Goal: Information Seeking & Learning: Check status

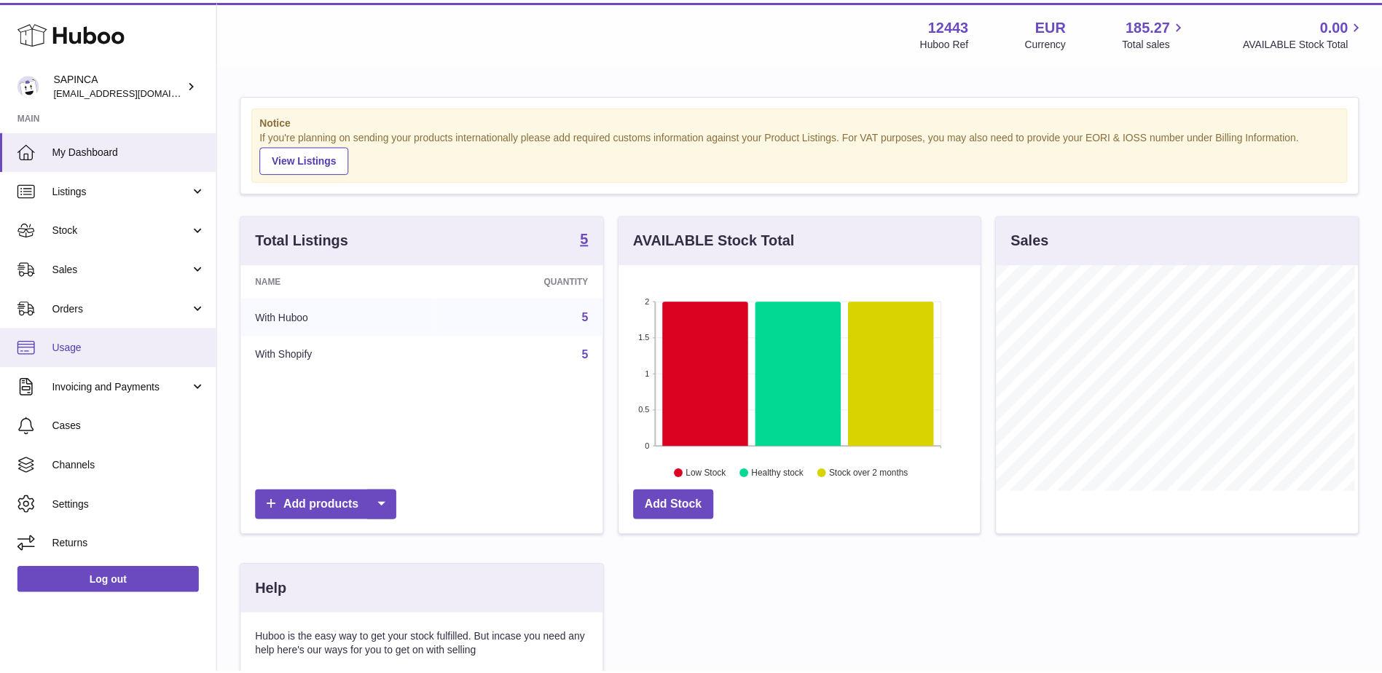
scroll to position [227, 364]
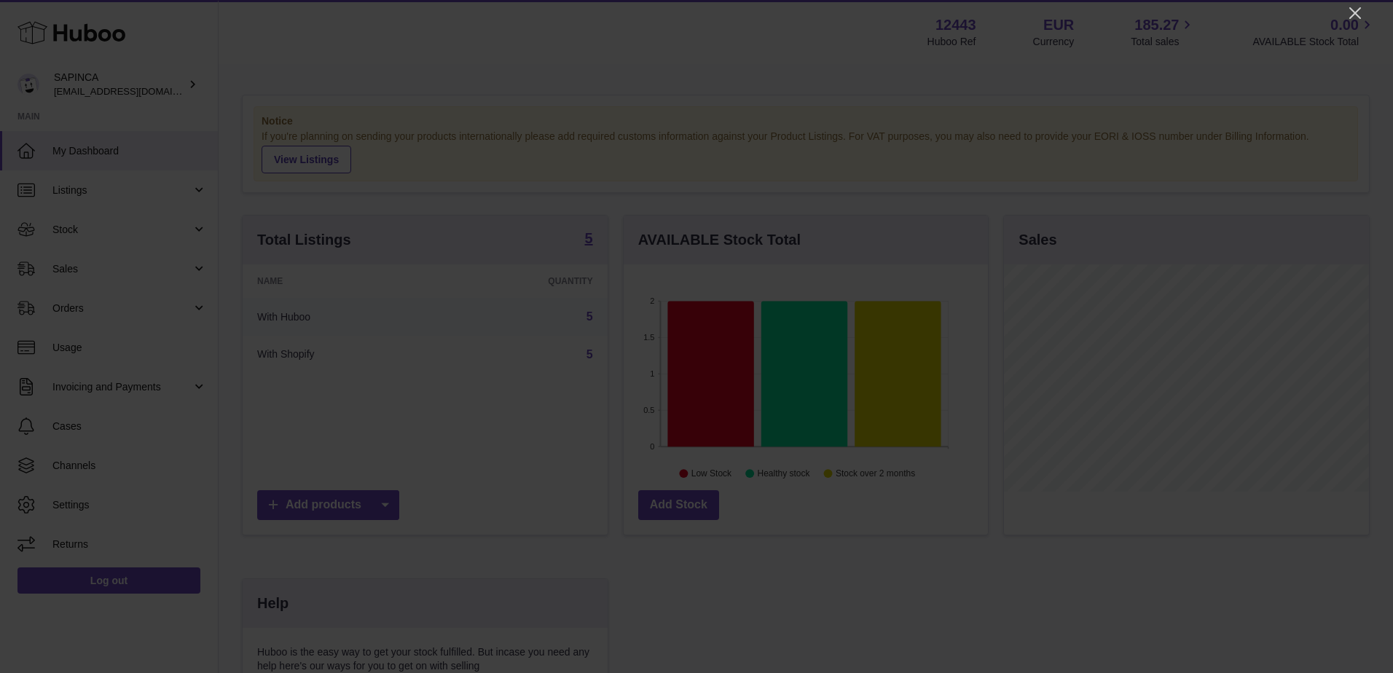
drag, startPoint x: 1355, startPoint y: 15, endPoint x: 1329, endPoint y: 17, distance: 25.5
click at [1355, 15] on icon "Close" at bounding box center [1355, 12] width 17 height 17
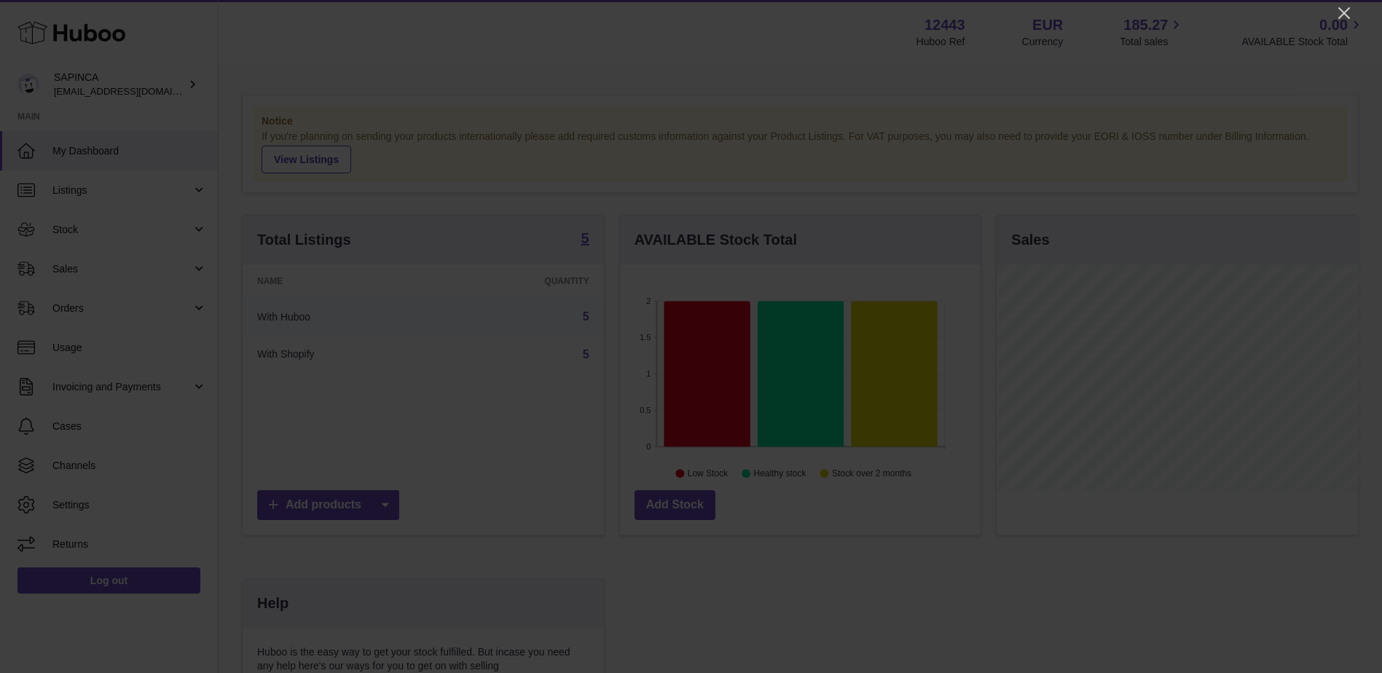
scroll to position [728475, 728341]
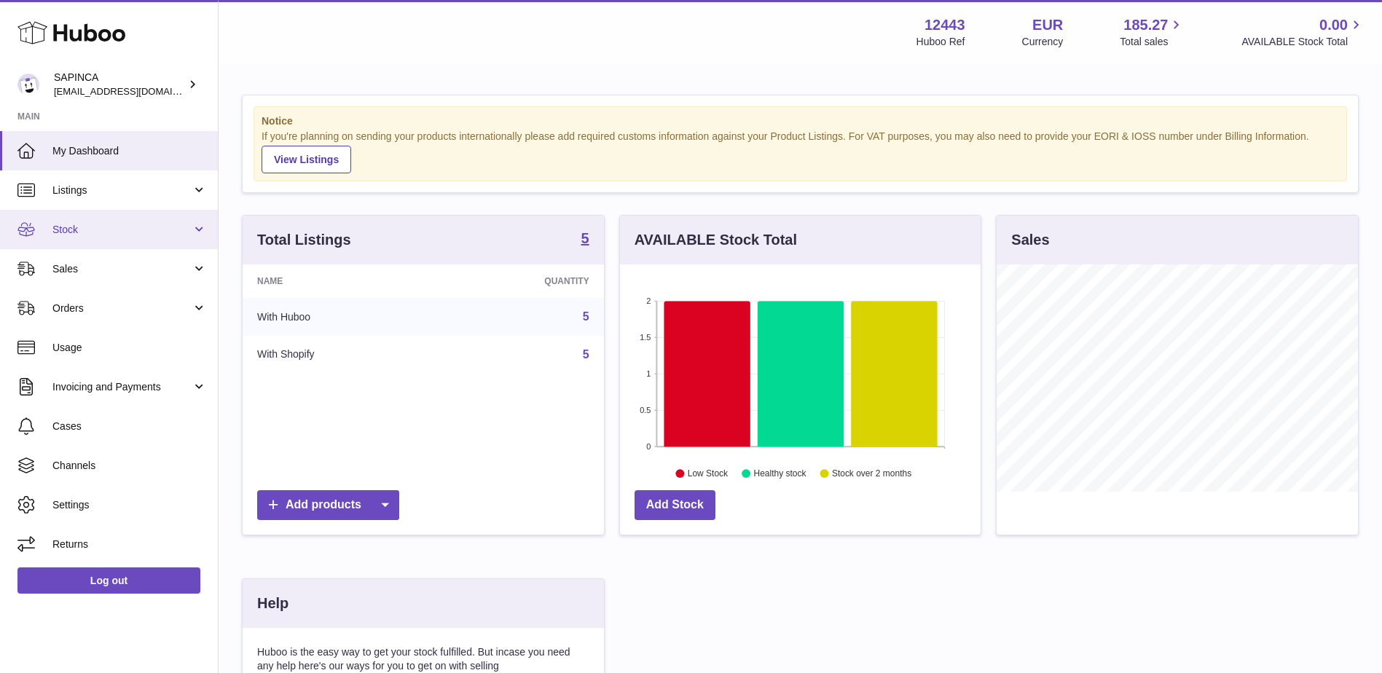
click at [138, 233] on span "Stock" at bounding box center [121, 230] width 139 height 14
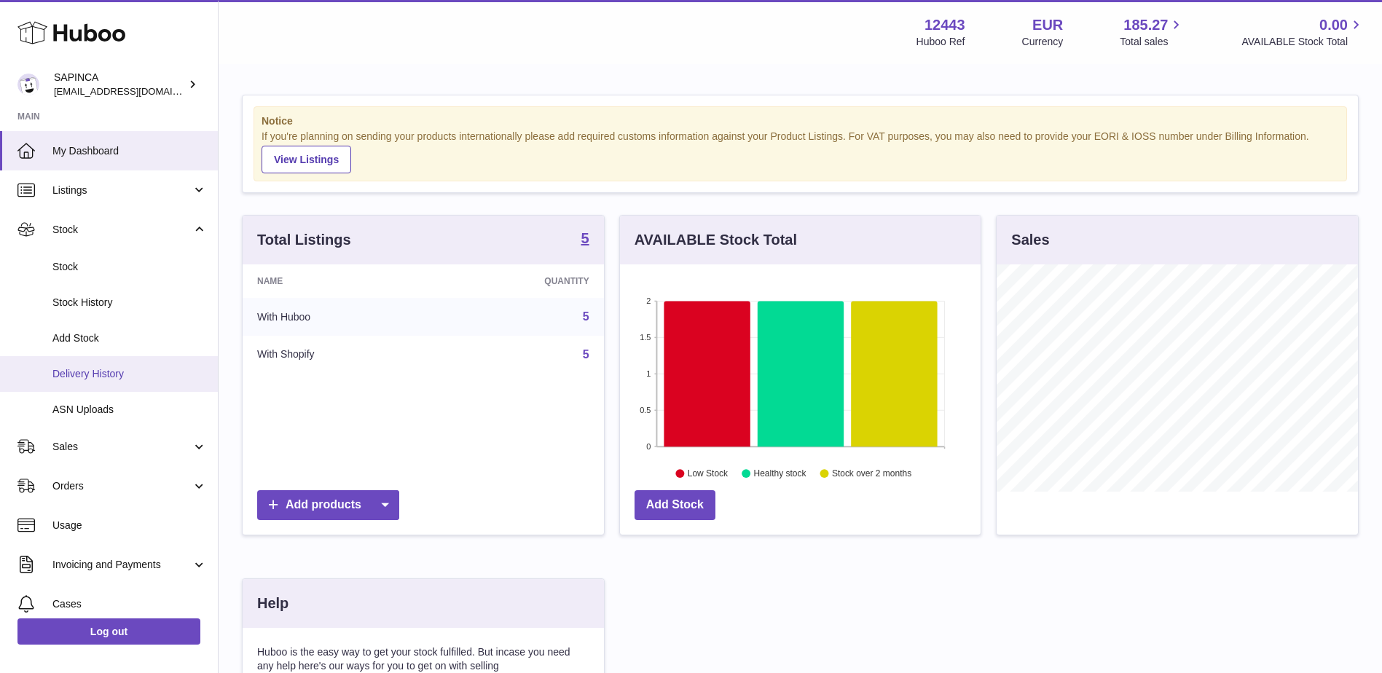
click at [101, 367] on span "Delivery History" at bounding box center [129, 374] width 154 height 14
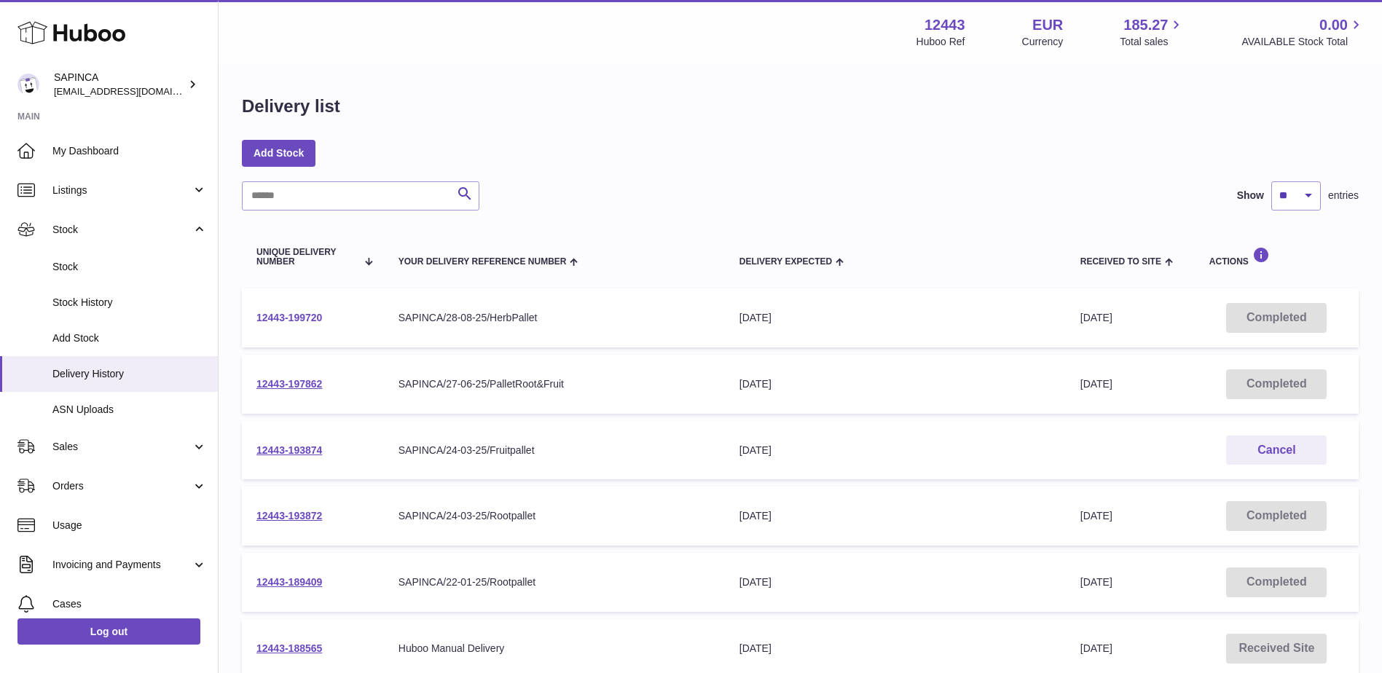
click at [283, 316] on link "12443-199720" at bounding box center [290, 318] width 66 height 12
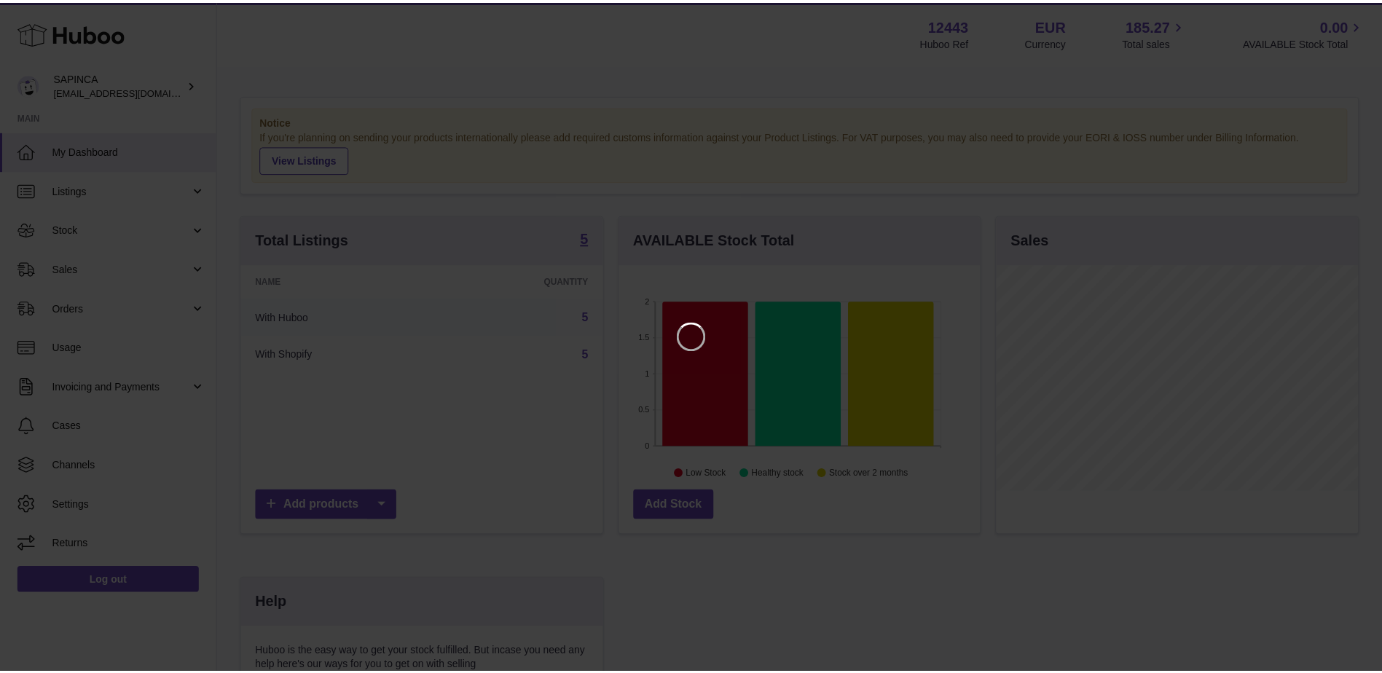
scroll to position [227, 364]
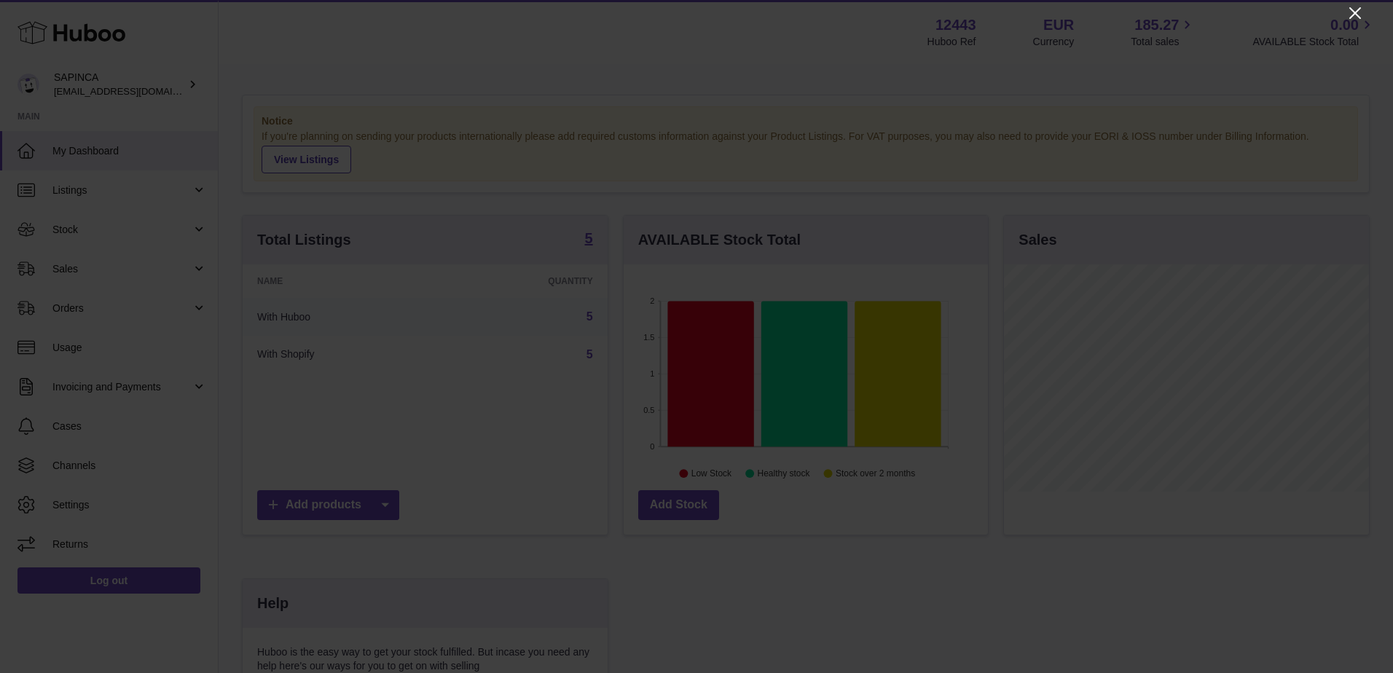
click at [1352, 10] on icon "Close" at bounding box center [1356, 13] width 12 height 12
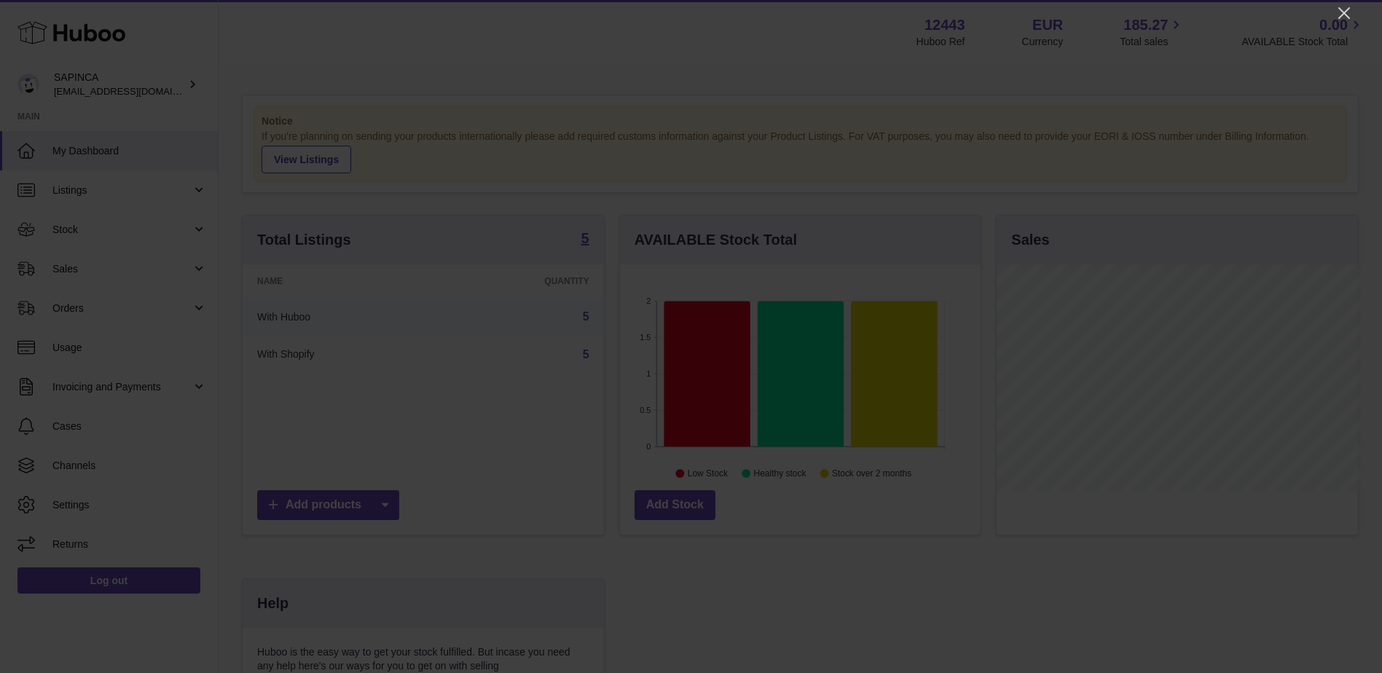
scroll to position [728475, 728341]
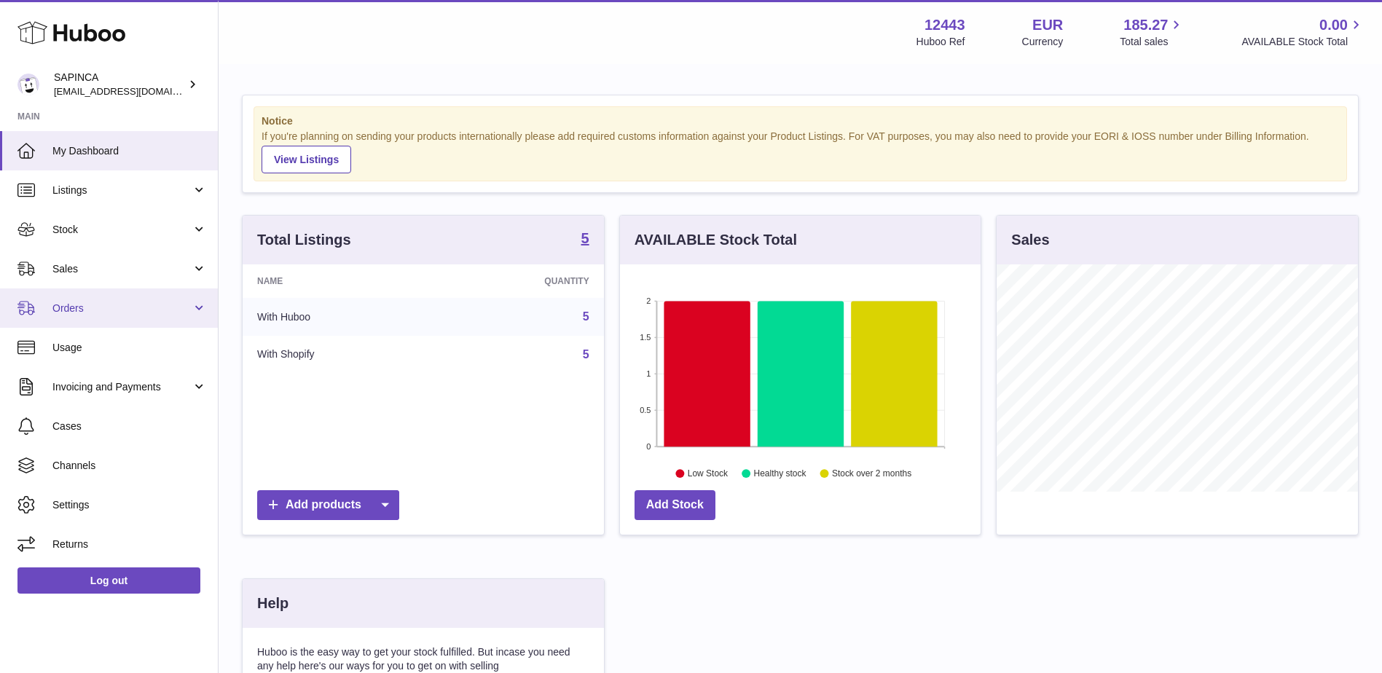
click at [143, 318] on link "Orders" at bounding box center [109, 308] width 218 height 39
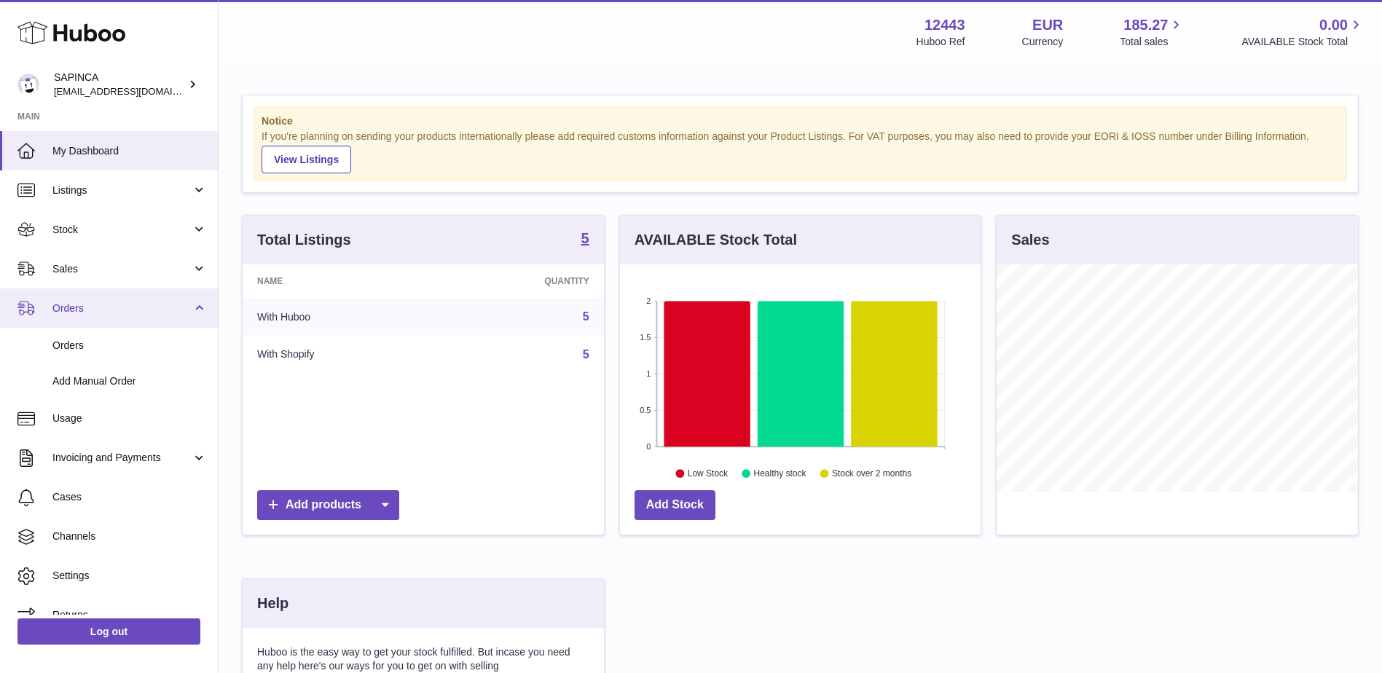
click at [143, 318] on link "Orders" at bounding box center [109, 308] width 218 height 39
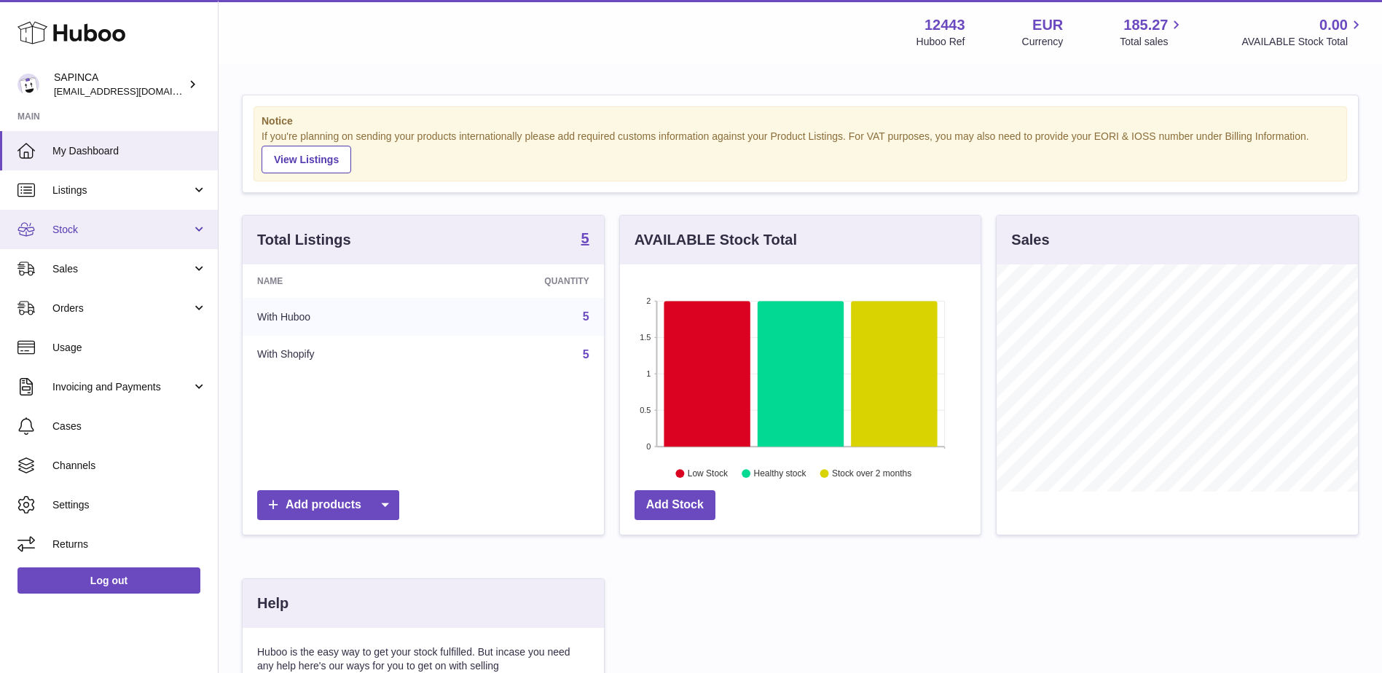
click at [169, 231] on span "Stock" at bounding box center [121, 230] width 139 height 14
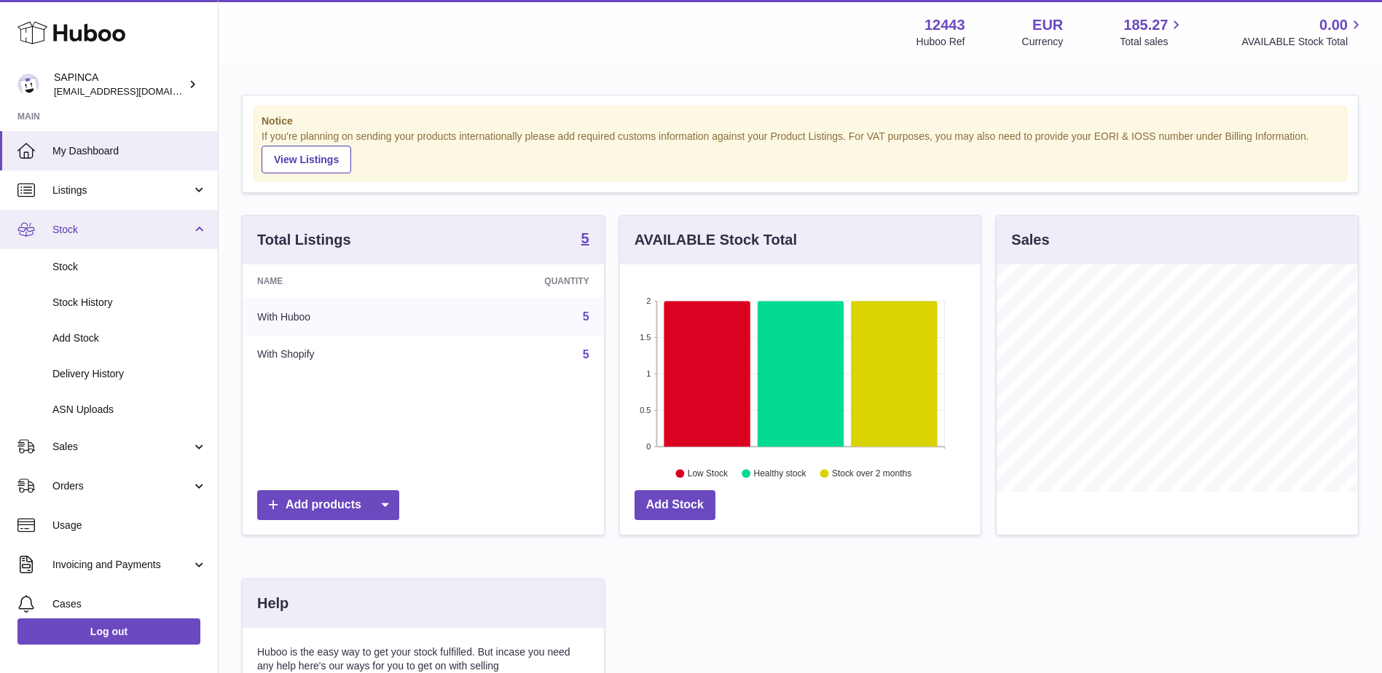
click at [169, 232] on span "Stock" at bounding box center [121, 230] width 139 height 14
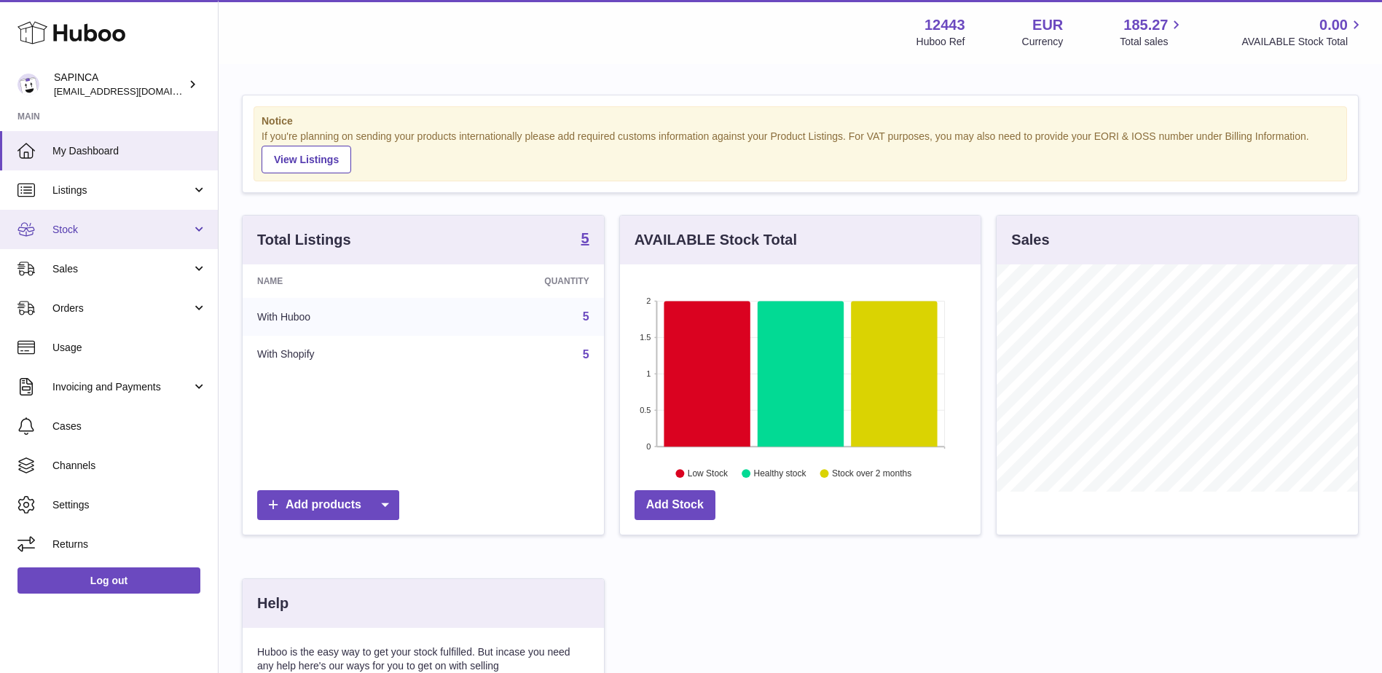
click at [166, 225] on span "Stock" at bounding box center [121, 230] width 139 height 14
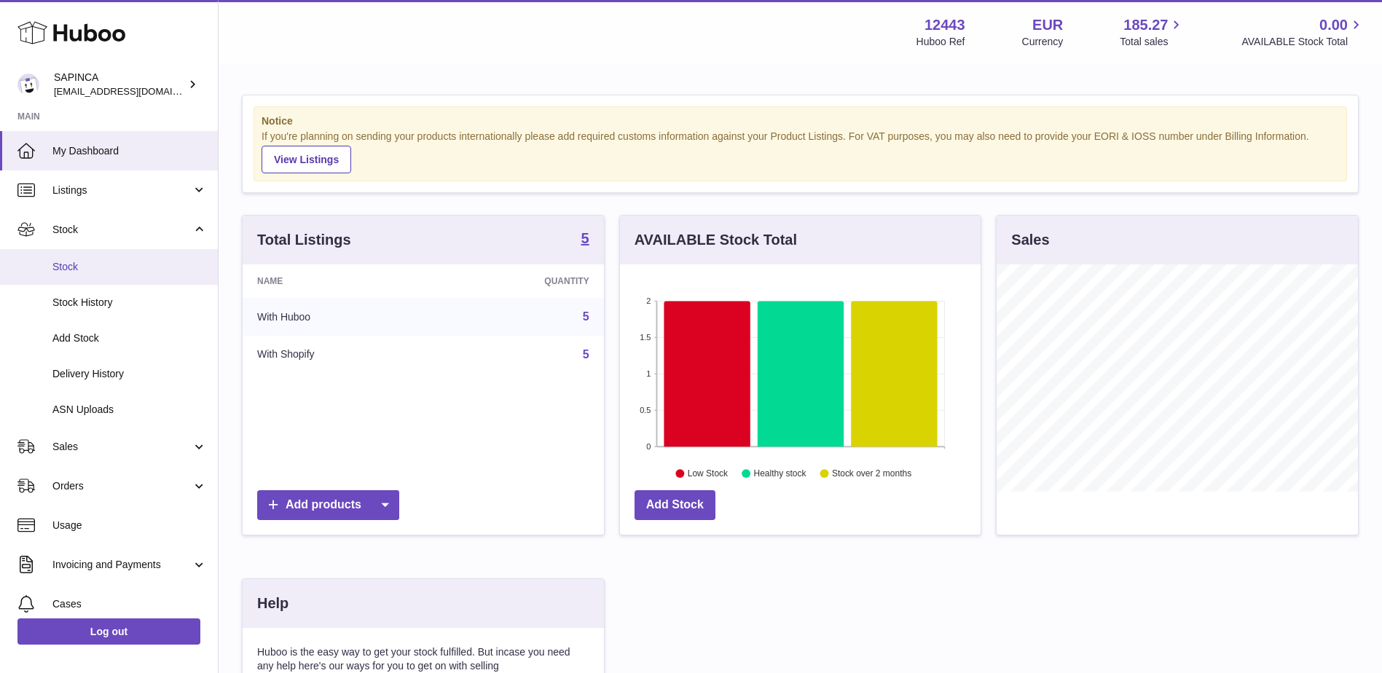
click at [159, 263] on span "Stock" at bounding box center [129, 267] width 154 height 14
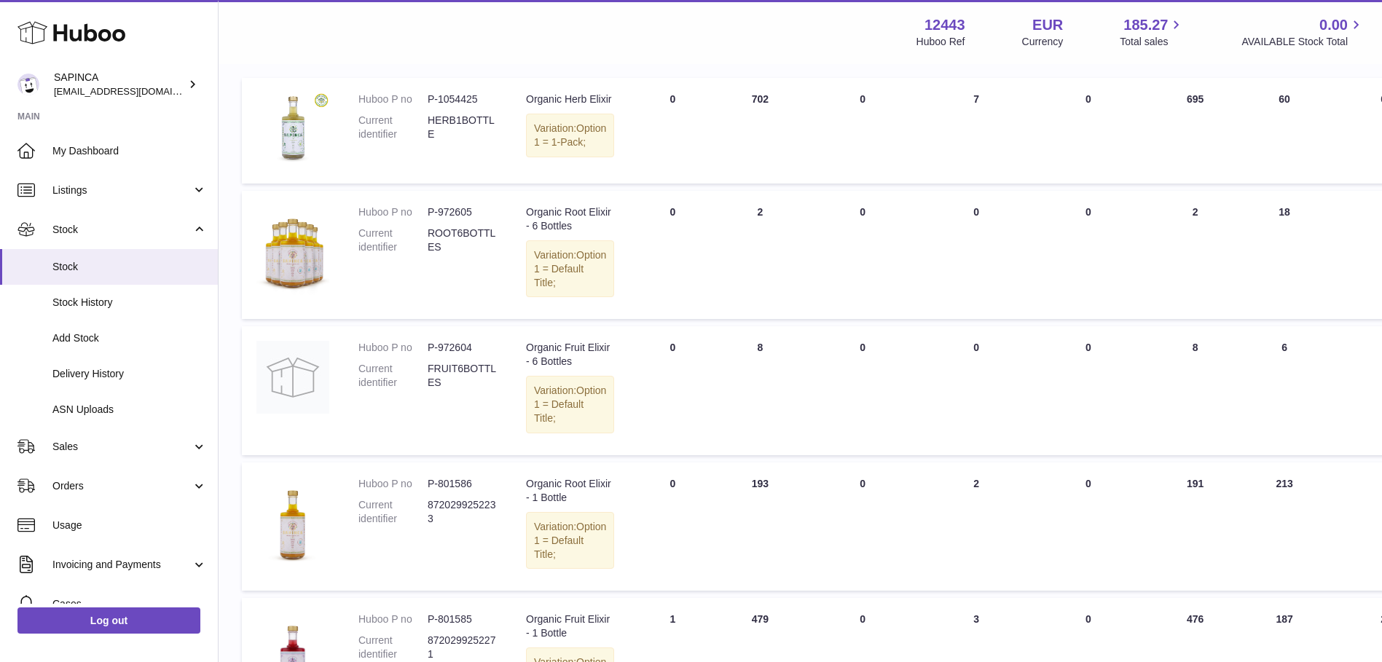
scroll to position [146, 0]
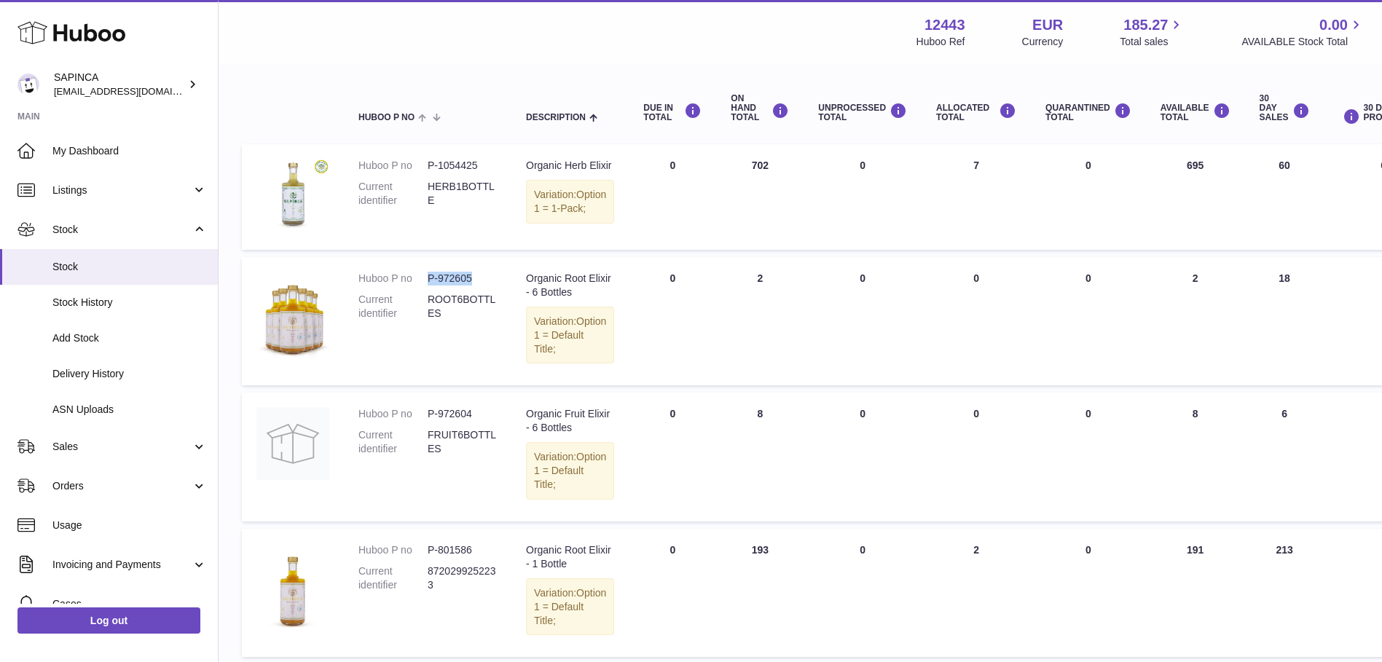
drag, startPoint x: 474, startPoint y: 303, endPoint x: 424, endPoint y: 307, distance: 49.7
click at [424, 307] on dl "Huboo P no P-972605 Current identifier ROOT6BOTTLES" at bounding box center [428, 300] width 138 height 56
copy dl "P-972605"
click at [477, 319] on dd "ROOT6BOTTLES" at bounding box center [462, 307] width 69 height 28
drag, startPoint x: 474, startPoint y: 305, endPoint x: 439, endPoint y: 305, distance: 34.2
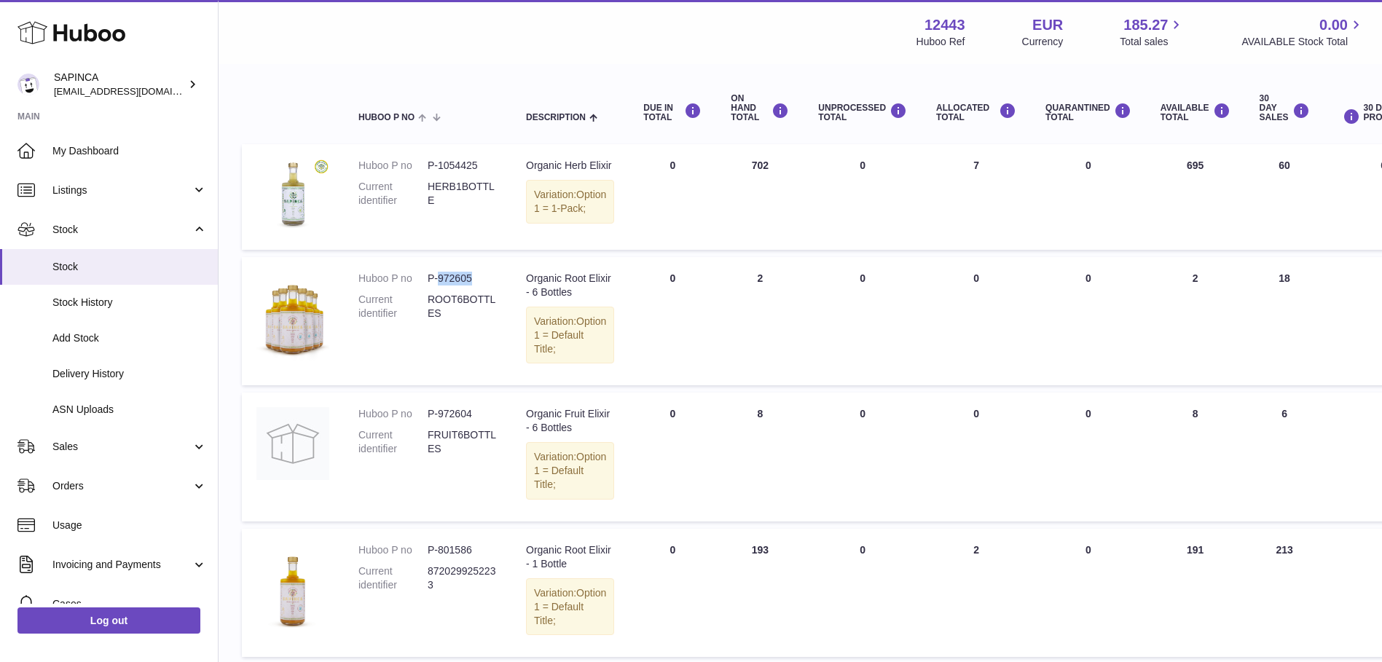
click at [439, 286] on dd "P-972605" at bounding box center [462, 279] width 69 height 14
copy dd "972605"
